Goal: Task Accomplishment & Management: Complete application form

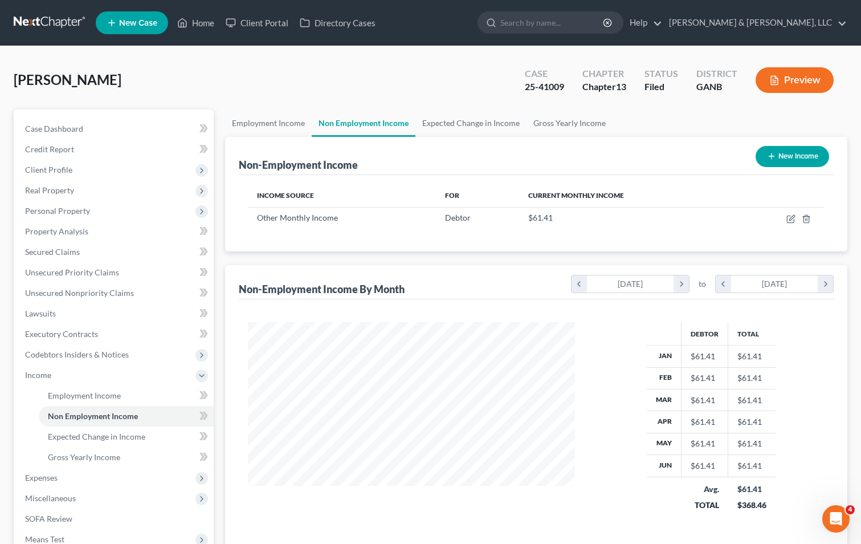
scroll to position [205, 350]
click at [64, 169] on span "Client Profile" at bounding box center [48, 170] width 47 height 10
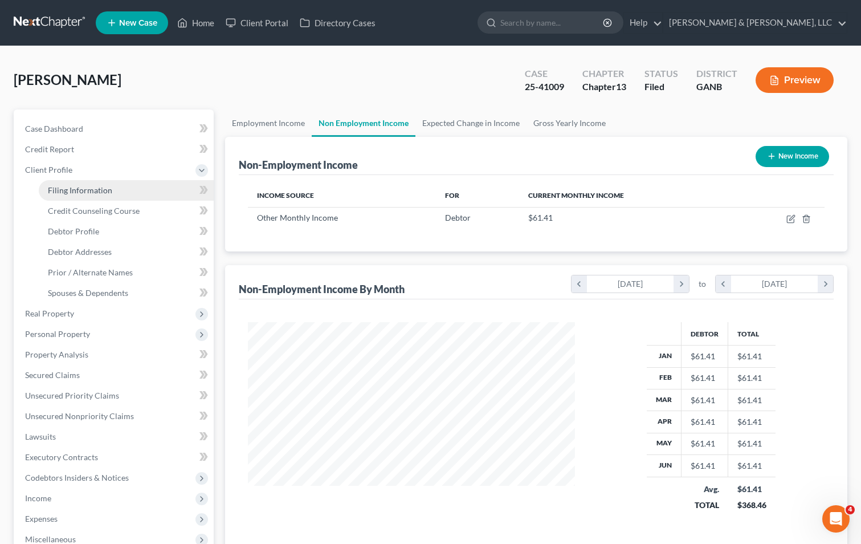
click at [77, 187] on span "Filing Information" at bounding box center [80, 190] width 64 height 10
select select "1"
select select "0"
select select "3"
select select "10"
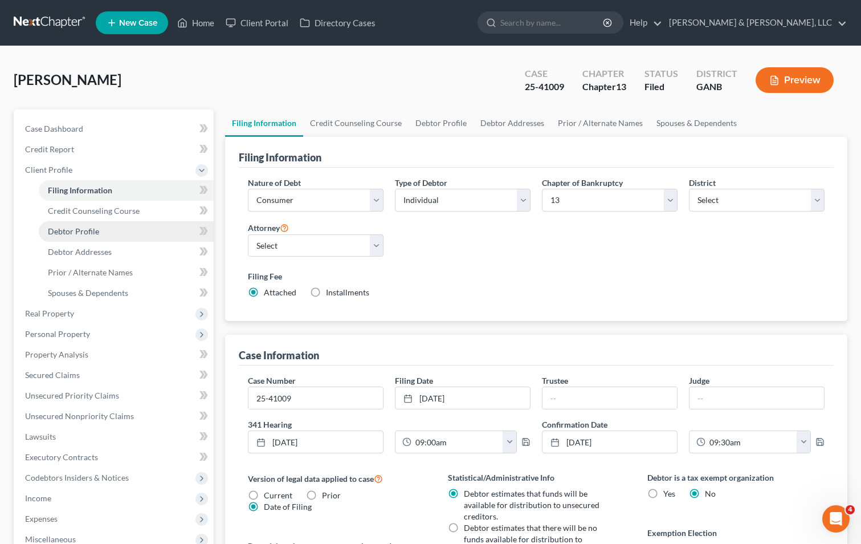
click at [102, 229] on link "Debtor Profile" at bounding box center [126, 231] width 175 height 21
select select "3"
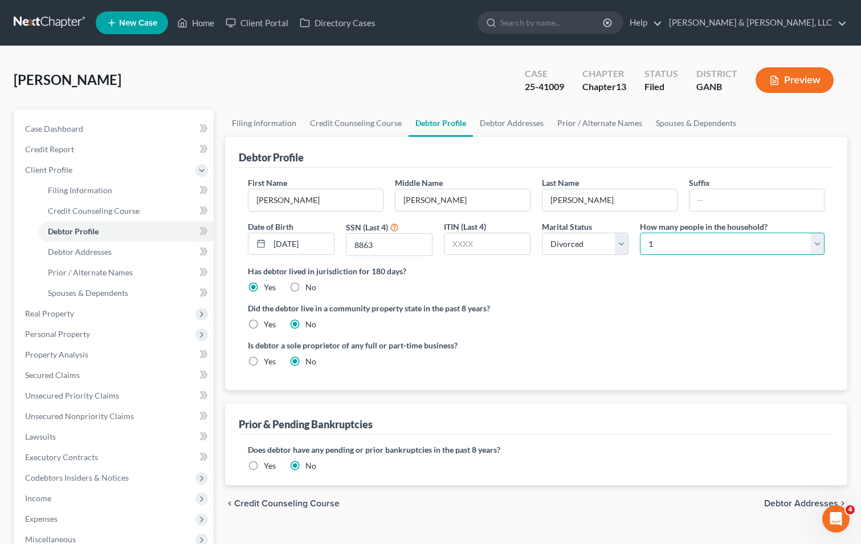
click at [672, 242] on select "Select 1 2 3 4 5 6 7 8 9 10 11 12 13 14 15 16 17 18 19 20" at bounding box center [732, 243] width 185 height 23
select select "1"
click at [640, 232] on select "Select 1 2 3 4 5 6 7 8 9 10 11 12 13 14 15 16 17 18 19 20" at bounding box center [732, 243] width 185 height 23
click at [614, 315] on div "Did the debtor live in a community property state in the past 8 years? Yes No" at bounding box center [536, 316] width 577 height 28
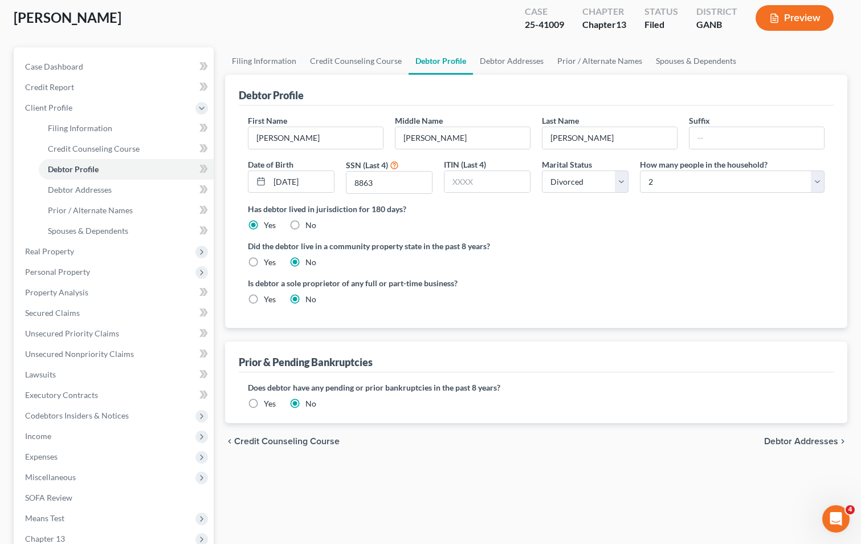
scroll to position [206, 0]
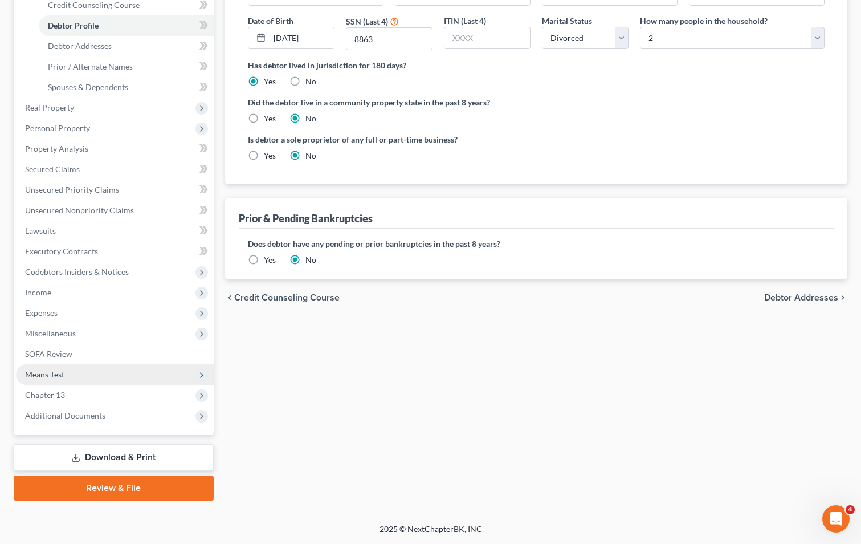
click at [54, 372] on span "Means Test" at bounding box center [44, 374] width 39 height 10
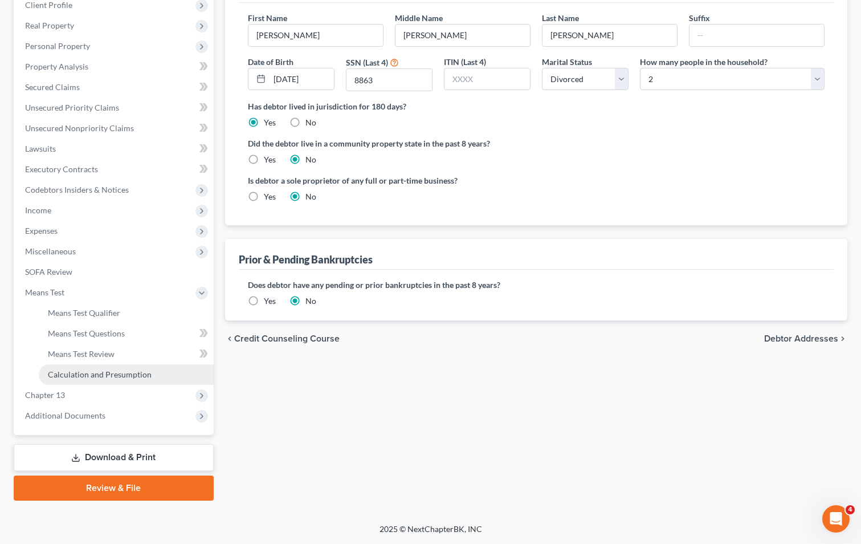
scroll to position [165, 0]
click at [105, 313] on span "Means Test Qualifier" at bounding box center [84, 313] width 72 height 10
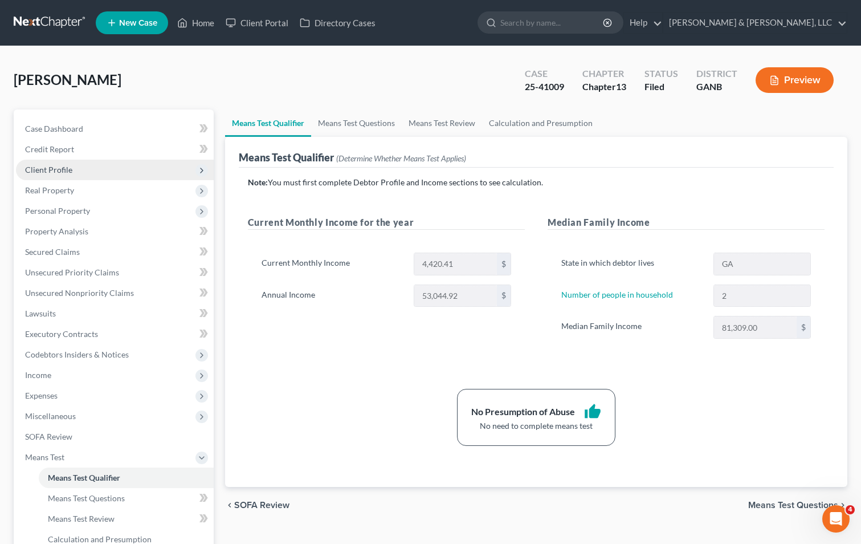
click at [62, 170] on span "Client Profile" at bounding box center [48, 170] width 47 height 10
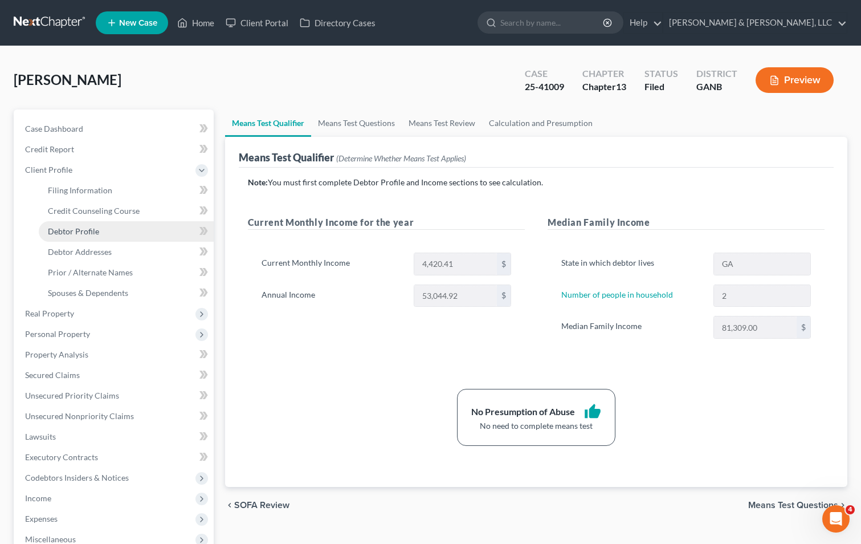
click at [113, 226] on link "Debtor Profile" at bounding box center [126, 231] width 175 height 21
select select "3"
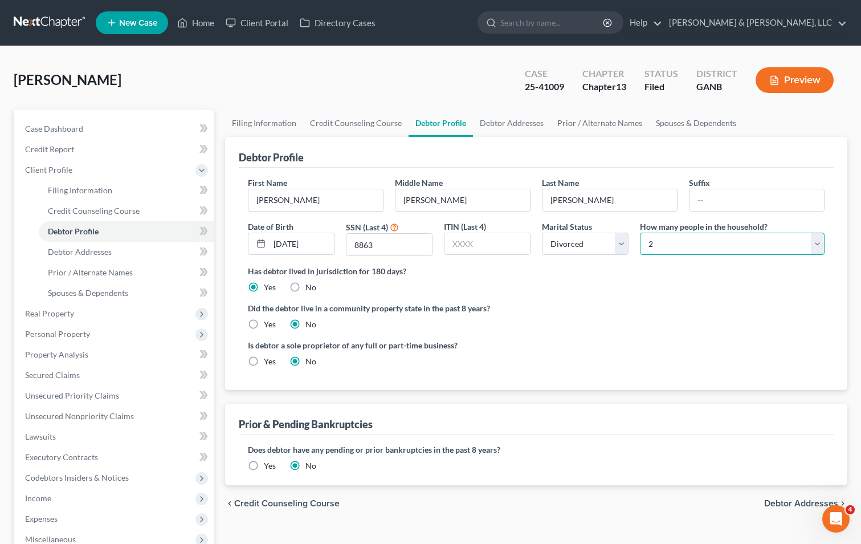
click at [658, 243] on select "Select 1 2 3 4 5 6 7 8 9 10 11 12 13 14 15 16 17 18 19 20" at bounding box center [732, 243] width 185 height 23
select select "0"
click at [640, 232] on select "Select 1 2 3 4 5 6 7 8 9 10 11 12 13 14 15 16 17 18 19 20" at bounding box center [732, 243] width 185 height 23
click at [628, 299] on ng-include "First Name [PERSON_NAME] Middle Name [PERSON_NAME] Last Name [PERSON_NAME] Date…" at bounding box center [536, 276] width 577 height 199
click at [205, 23] on link "Home" at bounding box center [196, 23] width 48 height 21
